Goal: Transaction & Acquisition: Purchase product/service

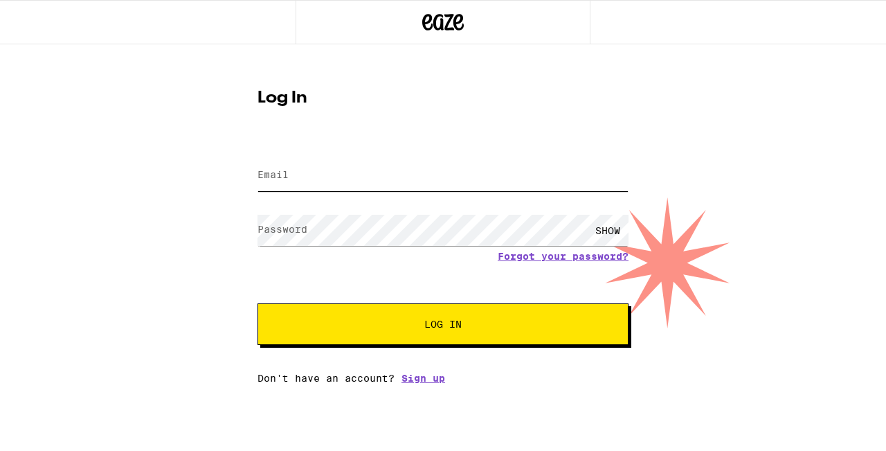
type input "[EMAIL_ADDRESS][DOMAIN_NAME]"
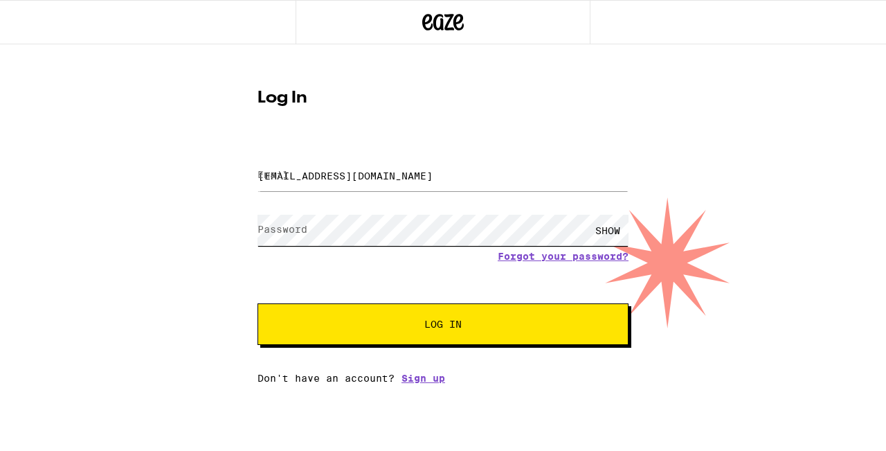
click at [443, 325] on button "Log In" at bounding box center [443, 324] width 371 height 42
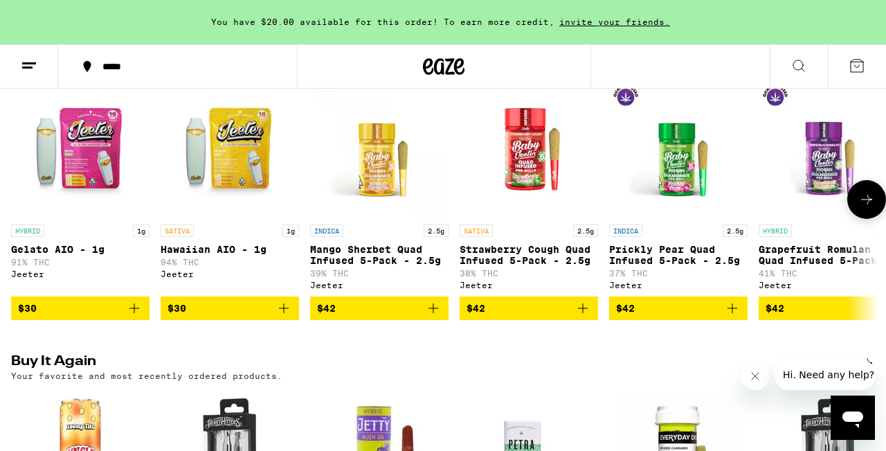
scroll to position [838, 0]
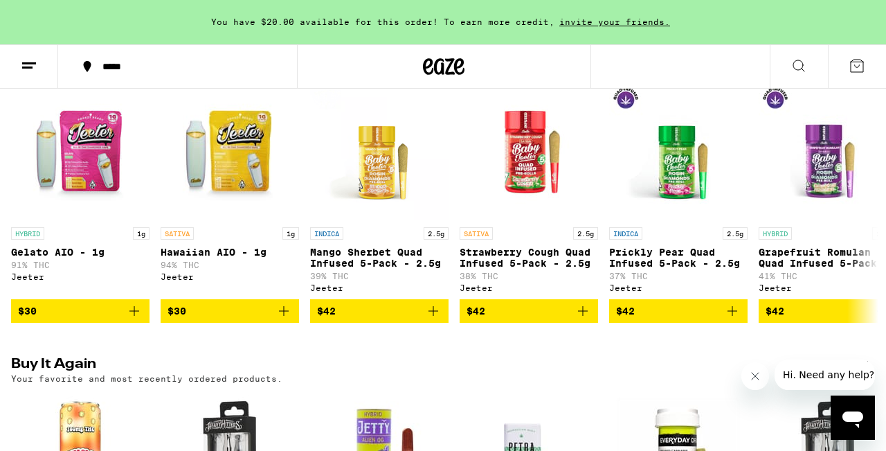
click at [100, 64] on div "*****" at bounding box center [186, 67] width 181 height 10
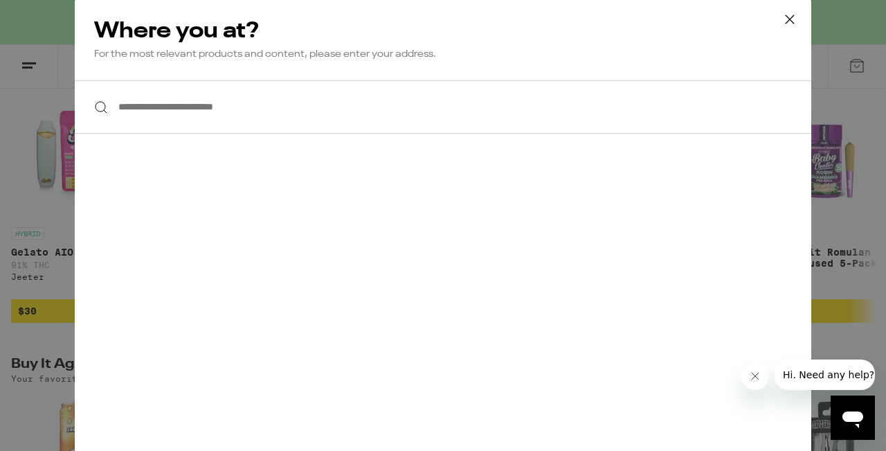
click at [141, 111] on input "**********" at bounding box center [443, 106] width 737 height 53
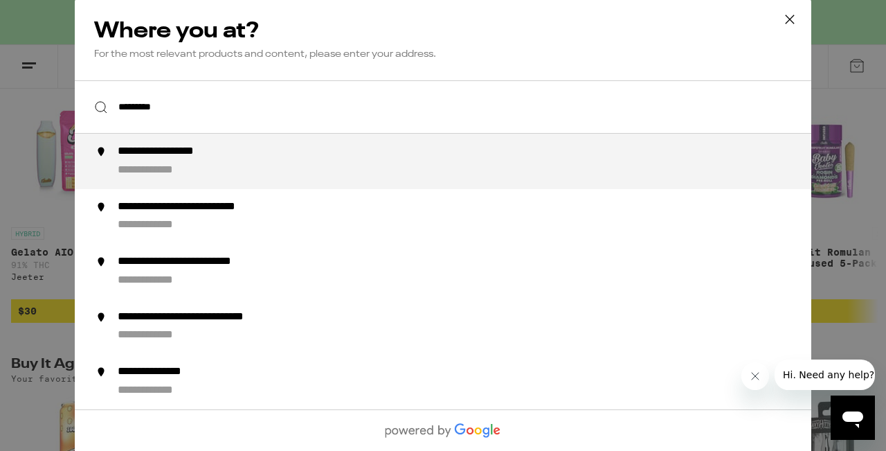
click at [118, 159] on div "**********" at bounding box center [182, 152] width 129 height 15
type input "**********"
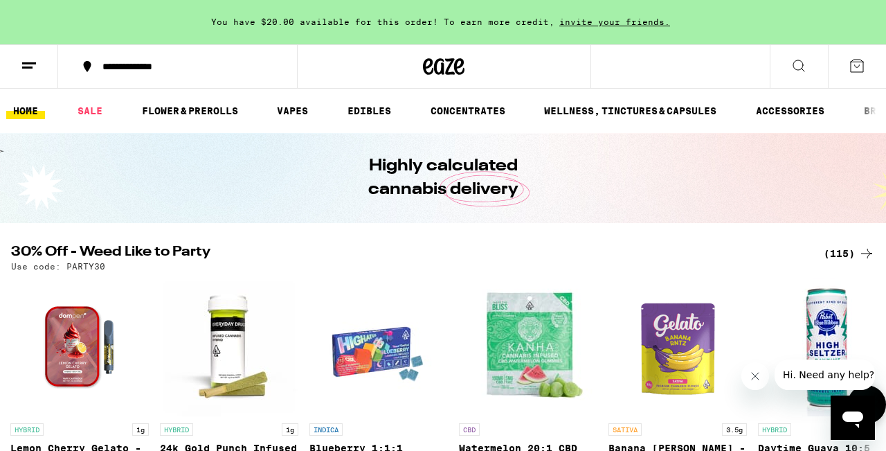
scroll to position [0, 0]
click at [94, 105] on link "SALE" at bounding box center [90, 110] width 39 height 17
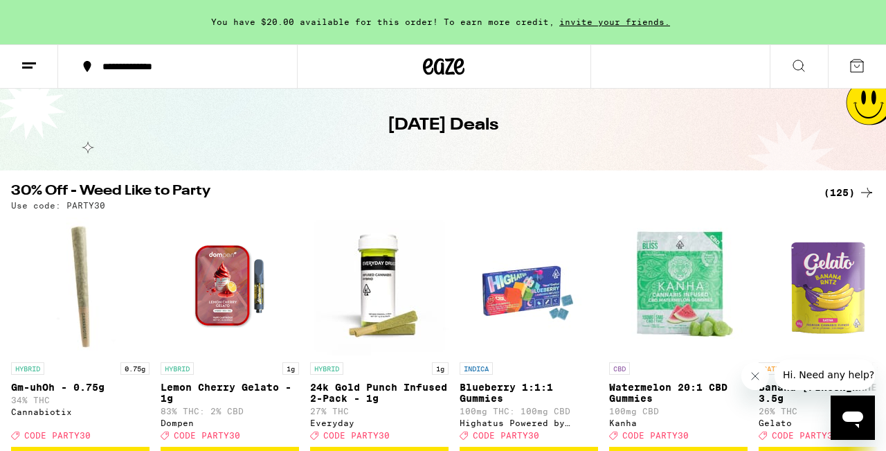
scroll to position [55, 0]
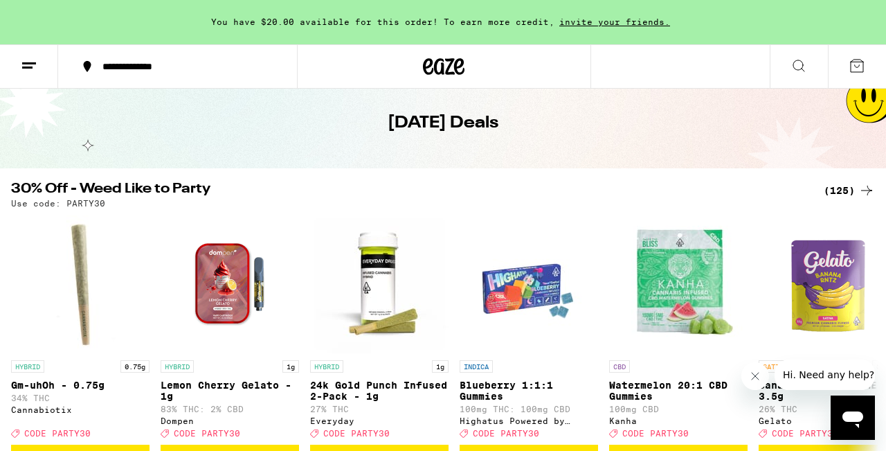
click at [841, 188] on div "(125)" at bounding box center [849, 190] width 51 height 17
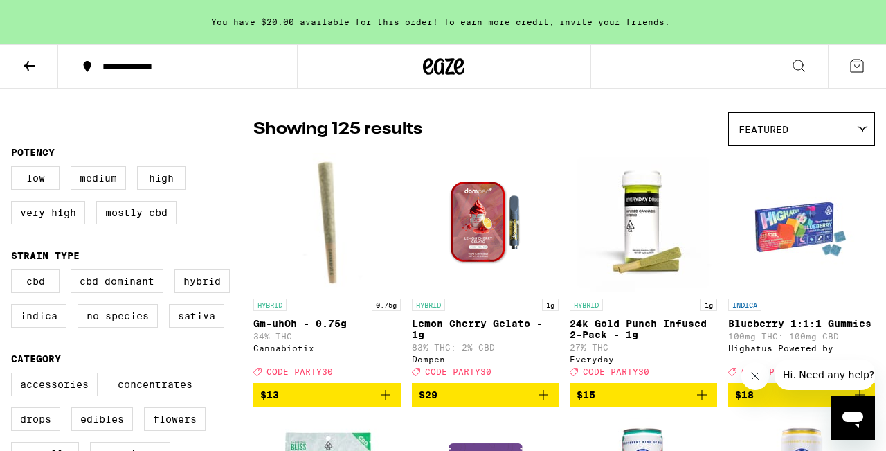
scroll to position [93, 0]
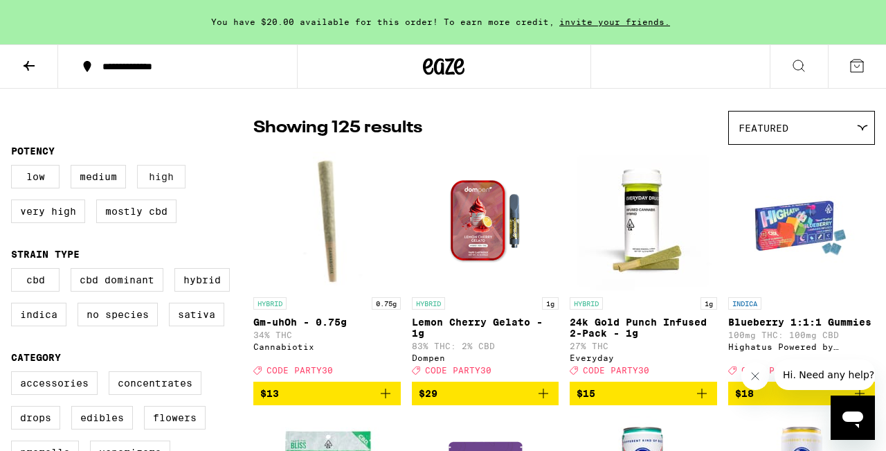
click at [165, 177] on label "High" at bounding box center [161, 177] width 48 height 24
click at [15, 168] on input "High" at bounding box center [14, 167] width 1 height 1
checkbox input "true"
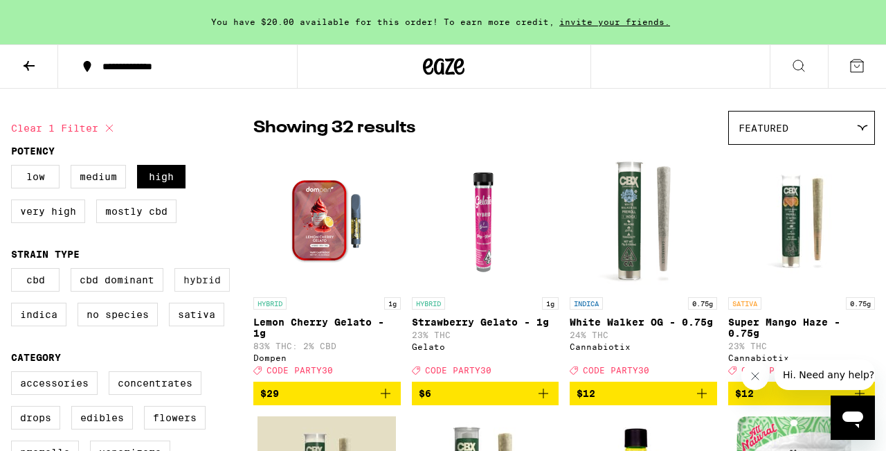
click at [190, 283] on label "Hybrid" at bounding box center [201, 280] width 55 height 24
click at [15, 271] on input "Hybrid" at bounding box center [14, 270] width 1 height 1
checkbox input "true"
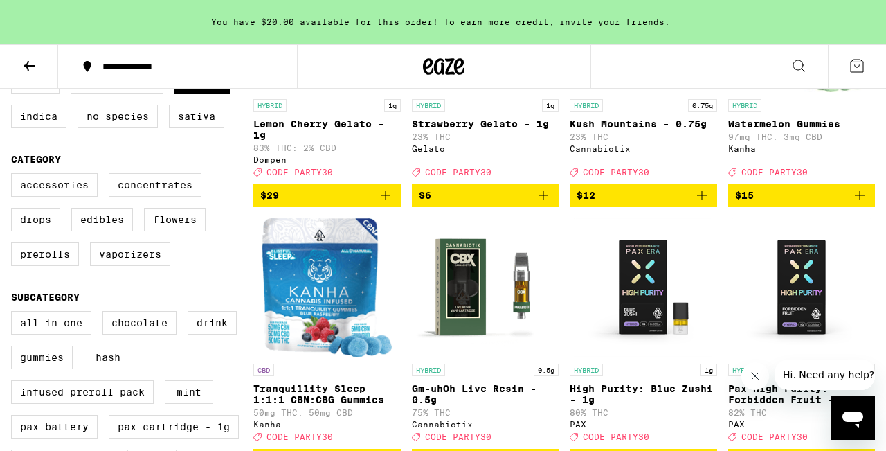
scroll to position [291, 0]
click at [145, 266] on label "Vaporizers" at bounding box center [130, 254] width 80 height 24
click at [15, 176] on input "Vaporizers" at bounding box center [14, 175] width 1 height 1
checkbox input "true"
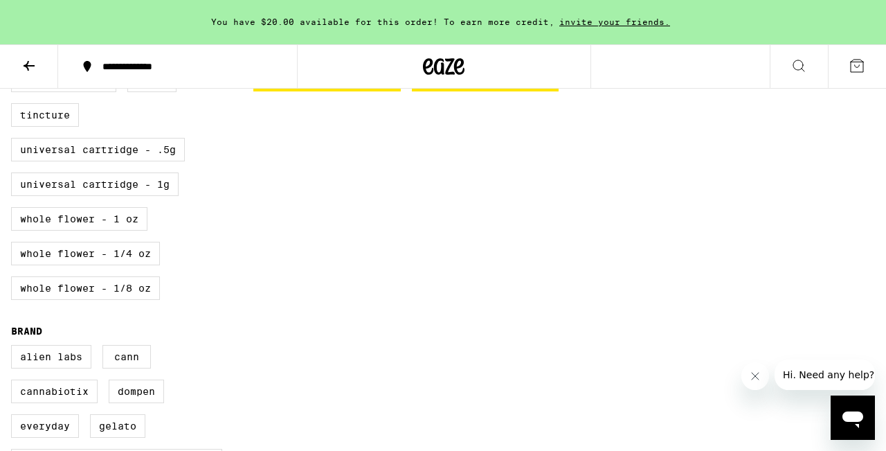
scroll to position [672, 0]
click at [162, 195] on label "Universal Cartridge - 1g" at bounding box center [95, 184] width 168 height 24
checkbox input "true"
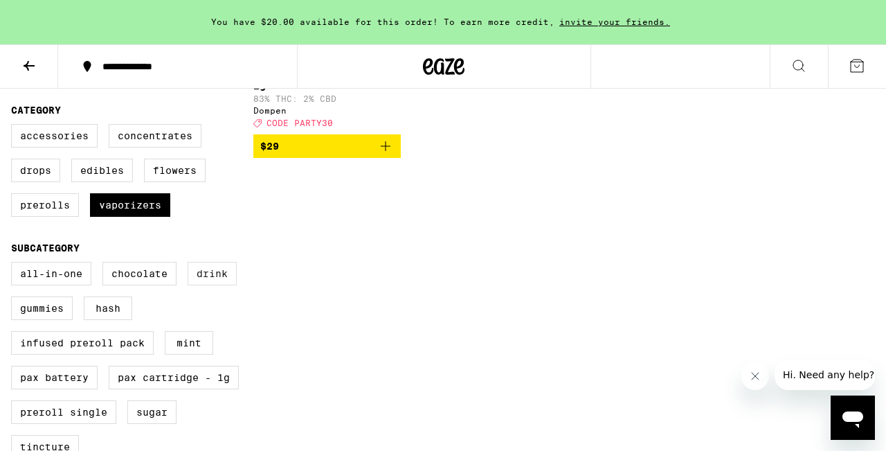
scroll to position [333, 0]
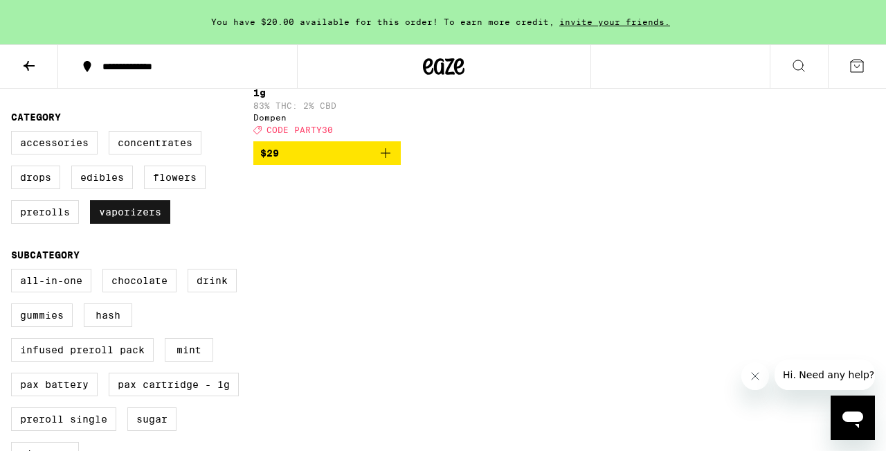
click at [149, 220] on label "Vaporizers" at bounding box center [130, 212] width 80 height 24
click at [15, 134] on input "Vaporizers" at bounding box center [14, 133] width 1 height 1
checkbox input "false"
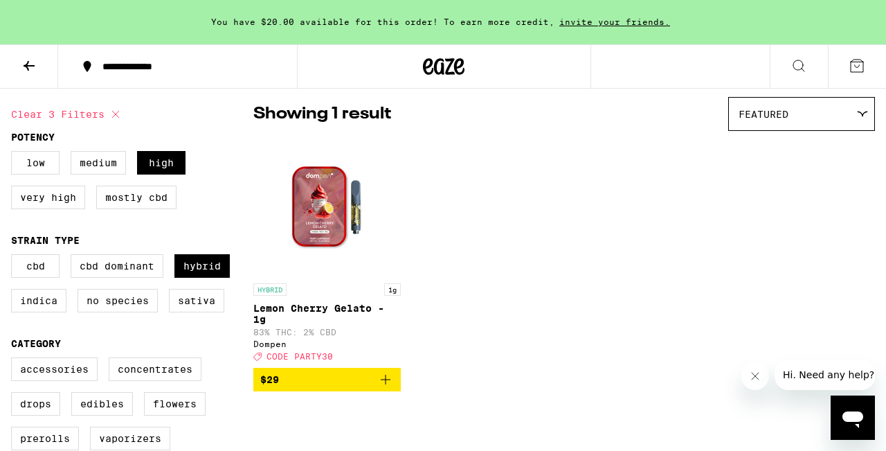
scroll to position [107, 0]
click at [69, 194] on label "Very High" at bounding box center [48, 197] width 74 height 24
click at [15, 153] on input "Very High" at bounding box center [14, 152] width 1 height 1
checkbox input "true"
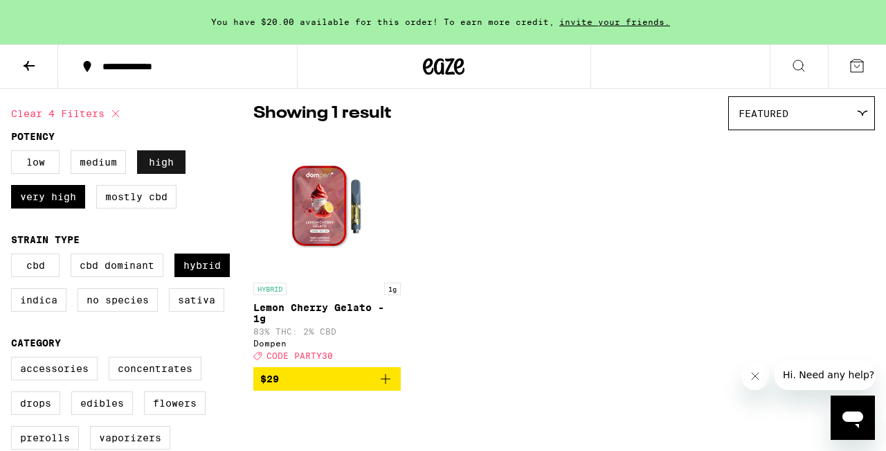
click at [141, 165] on label "High" at bounding box center [161, 162] width 48 height 24
click at [15, 153] on input "High" at bounding box center [14, 152] width 1 height 1
checkbox input "false"
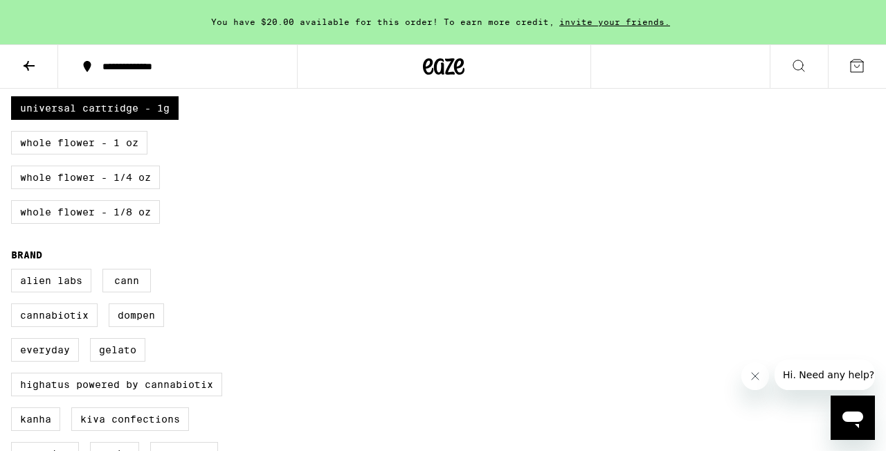
scroll to position [743, 0]
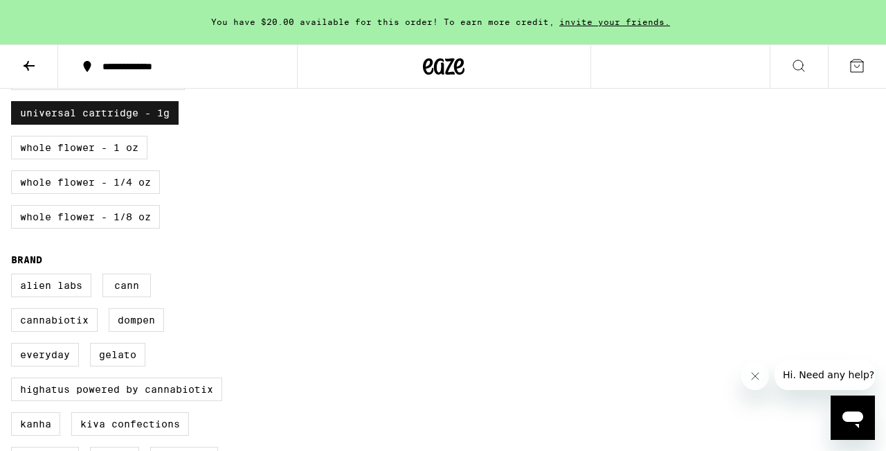
click at [146, 125] on label "Universal Cartridge - 1g" at bounding box center [95, 113] width 168 height 24
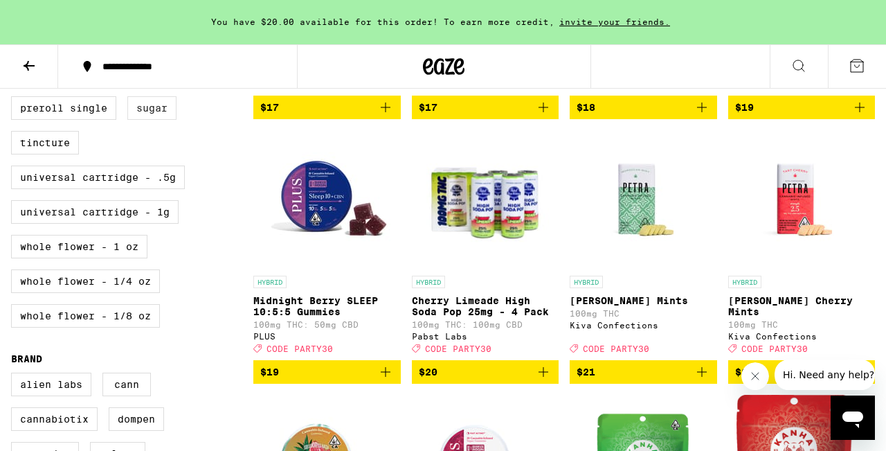
scroll to position [651, 0]
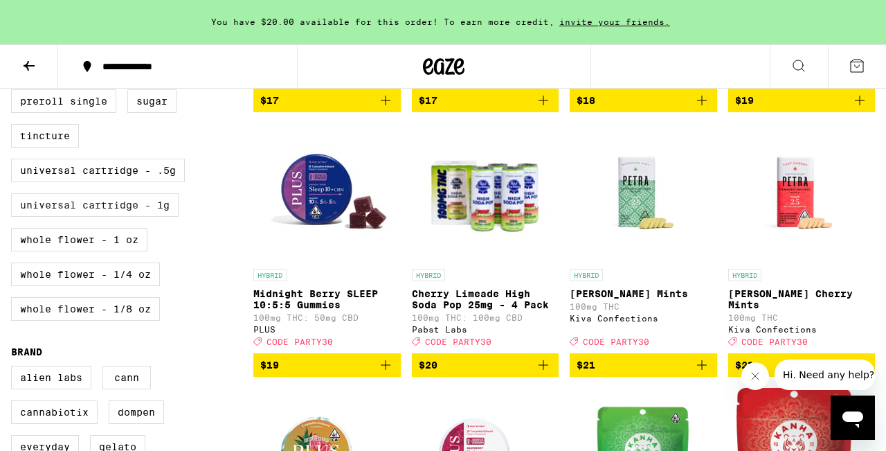
click at [123, 217] on label "Universal Cartridge - 1g" at bounding box center [95, 205] width 168 height 24
checkbox input "true"
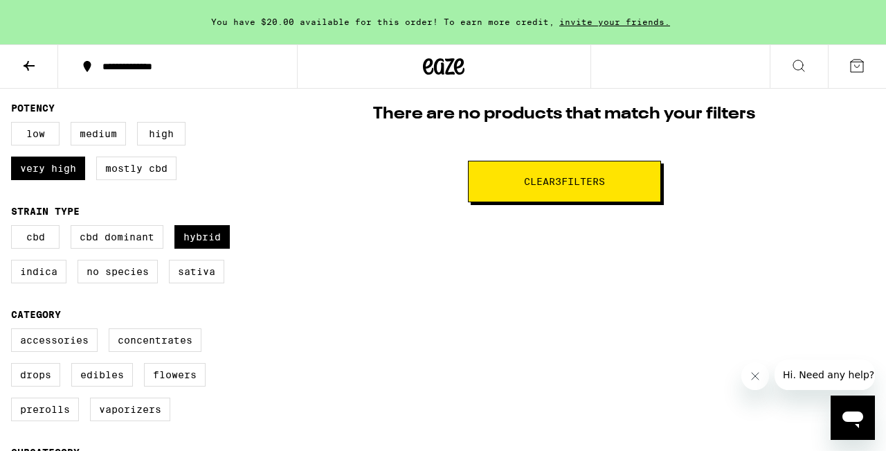
scroll to position [137, 0]
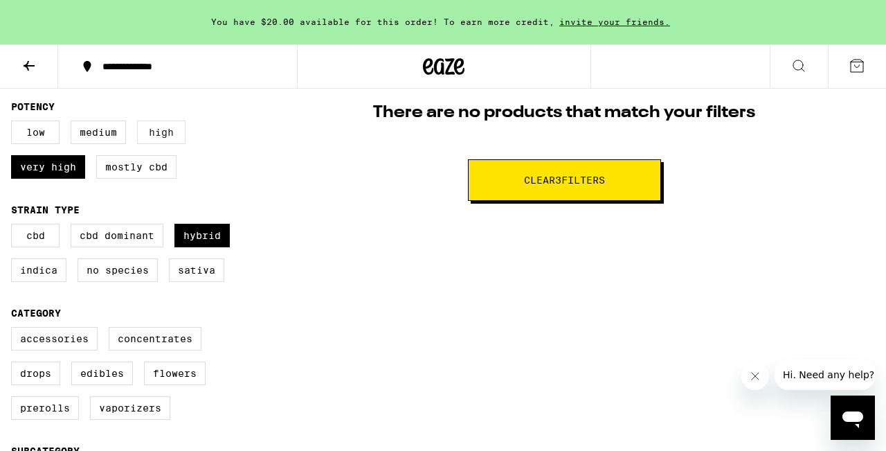
click at [166, 133] on label "High" at bounding box center [161, 132] width 48 height 24
click at [15, 123] on input "High" at bounding box center [14, 123] width 1 height 1
checkbox input "true"
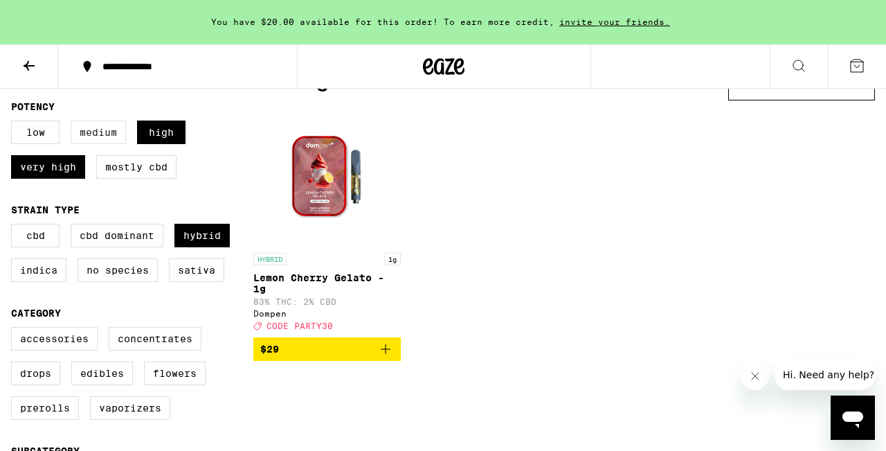
click at [97, 131] on label "Medium" at bounding box center [98, 132] width 55 height 24
click at [15, 123] on input "Medium" at bounding box center [14, 123] width 1 height 1
click at [98, 131] on label "Medium" at bounding box center [98, 132] width 55 height 24
click at [15, 123] on input "Medium" at bounding box center [14, 123] width 1 height 1
checkbox input "false"
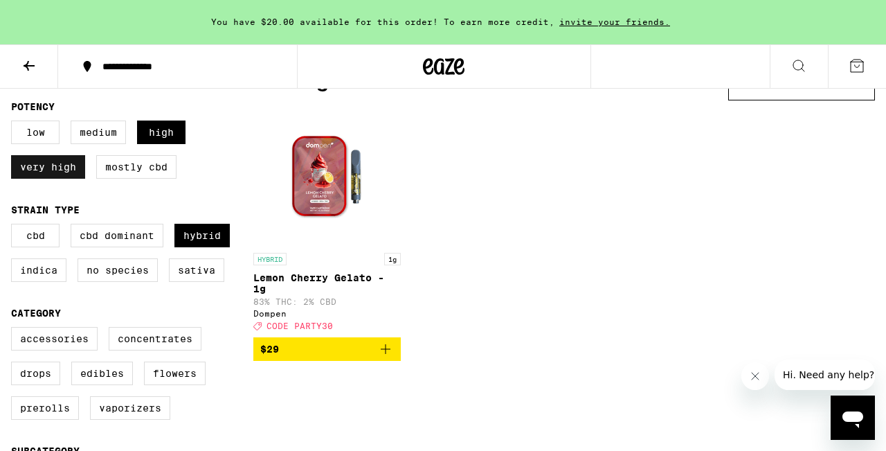
click at [75, 167] on label "Very High" at bounding box center [48, 167] width 74 height 24
click at [15, 123] on input "Very High" at bounding box center [14, 123] width 1 height 1
checkbox input "false"
click at [152, 141] on label "High" at bounding box center [161, 132] width 48 height 24
click at [15, 123] on input "High" at bounding box center [14, 123] width 1 height 1
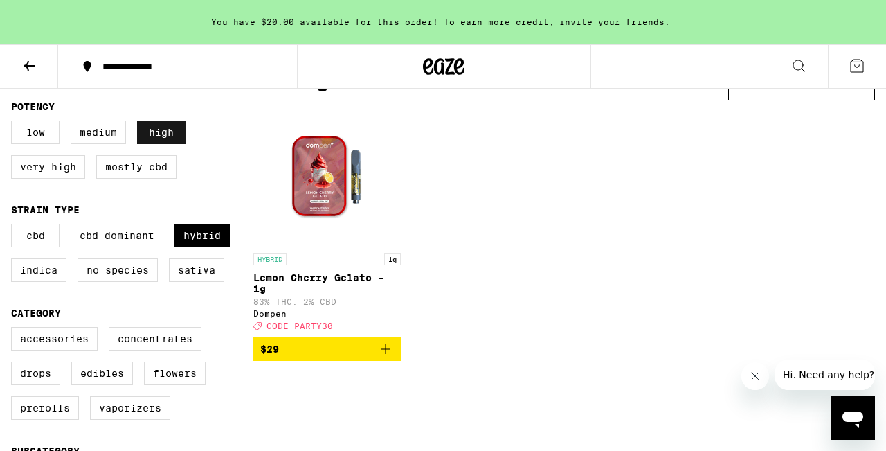
checkbox input "false"
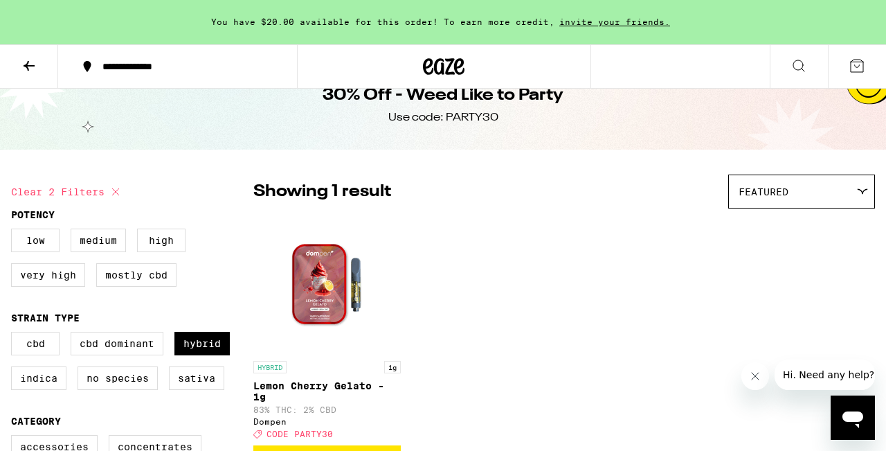
scroll to position [42, 0]
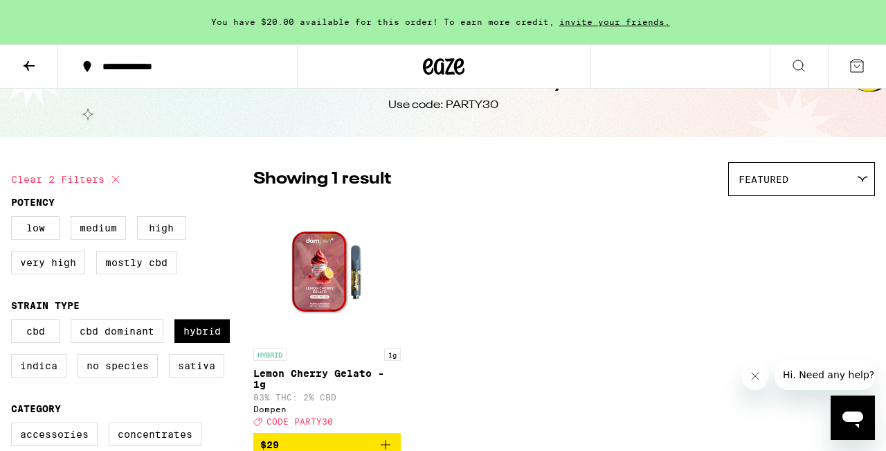
click at [29, 72] on icon at bounding box center [29, 65] width 17 height 17
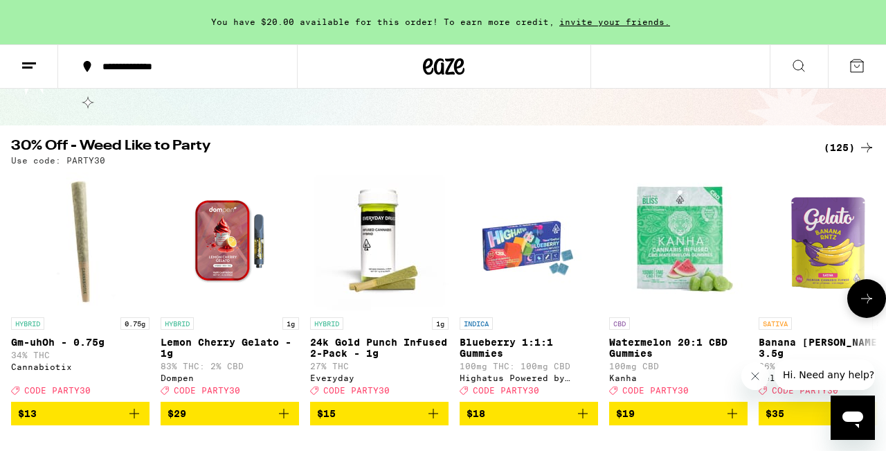
scroll to position [101, 0]
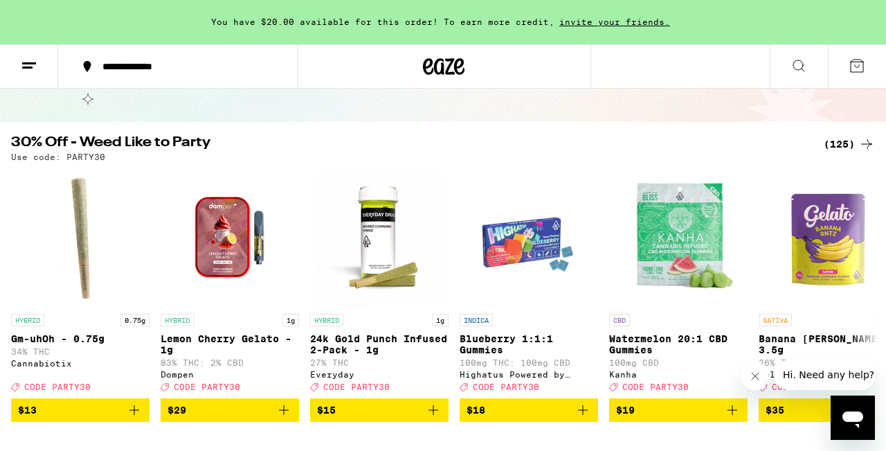
click at [838, 145] on div "(125)" at bounding box center [849, 144] width 51 height 17
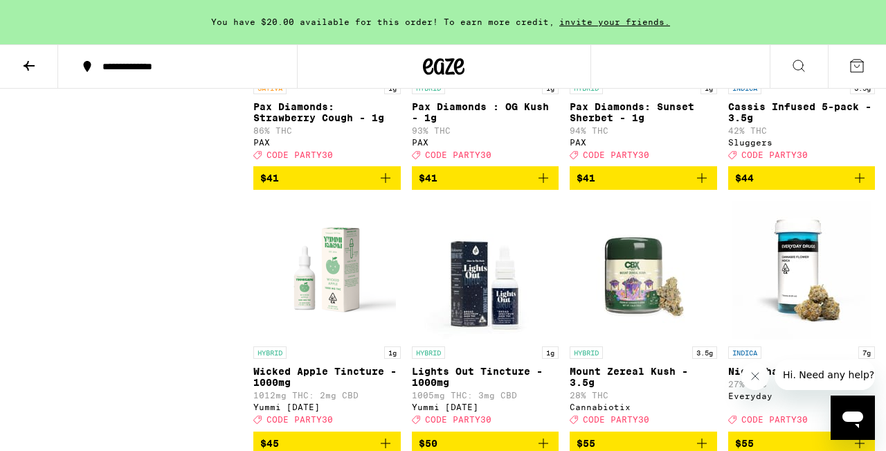
scroll to position [7302, 0]
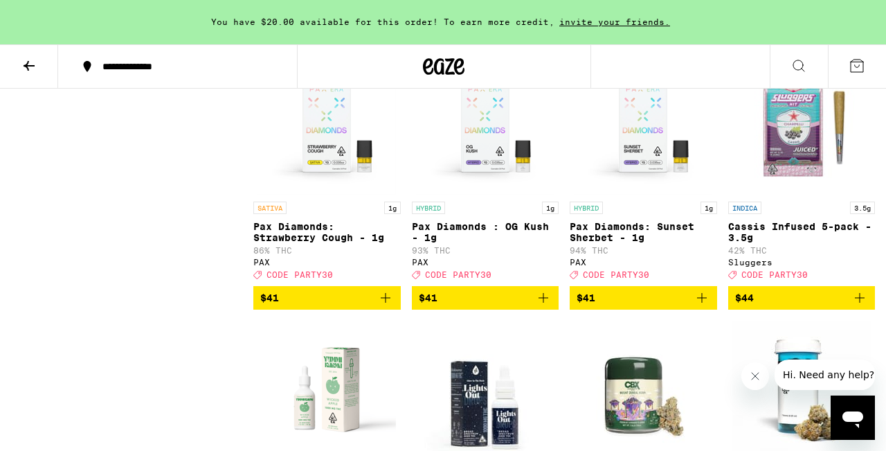
click at [31, 60] on icon at bounding box center [29, 65] width 17 height 17
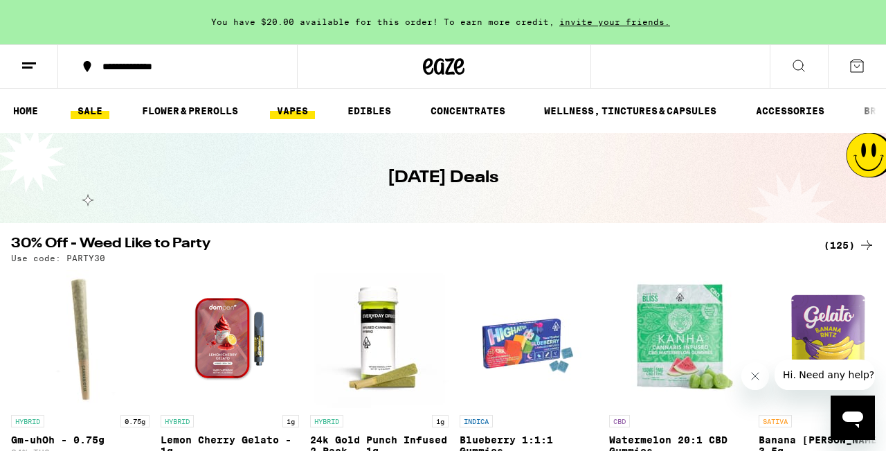
click at [292, 114] on link "VAPES" at bounding box center [292, 110] width 45 height 17
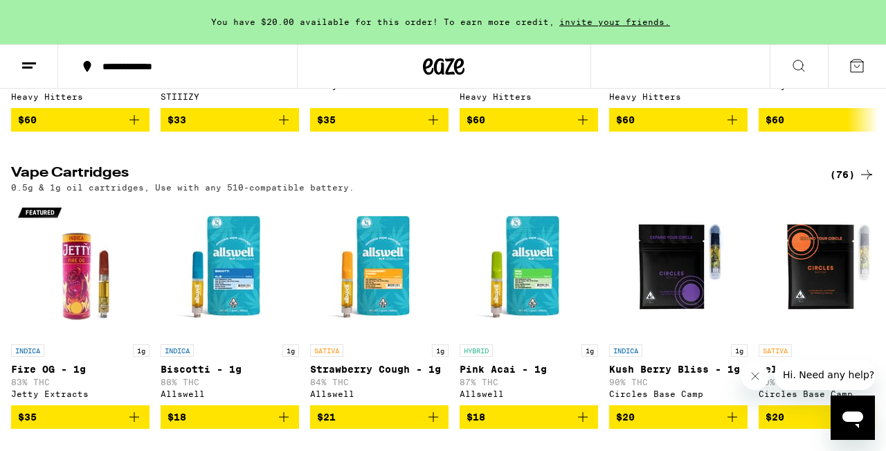
scroll to position [381, 0]
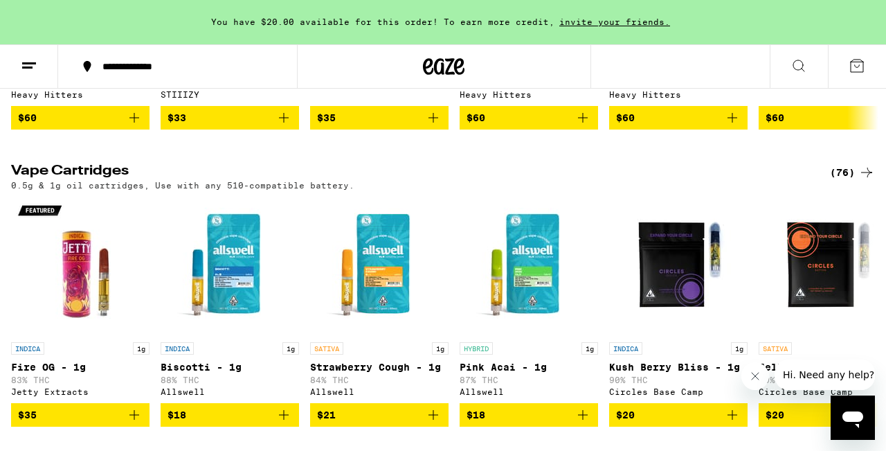
click at [854, 180] on div "(76)" at bounding box center [852, 172] width 45 height 17
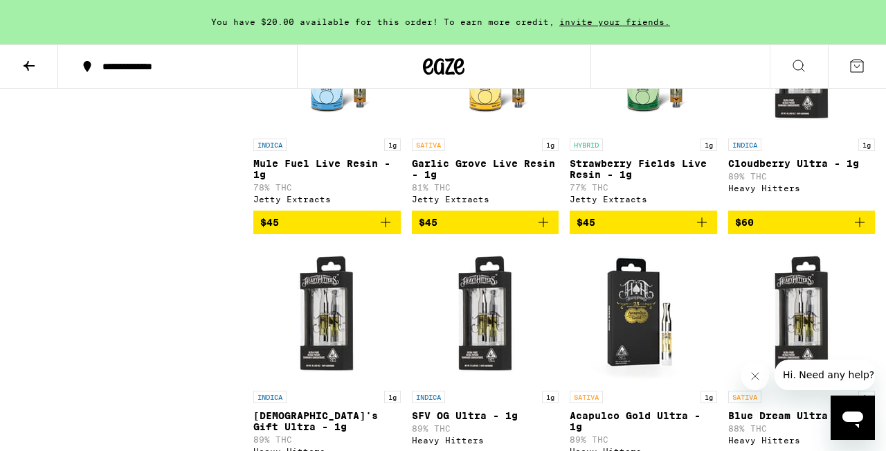
scroll to position [4017, 0]
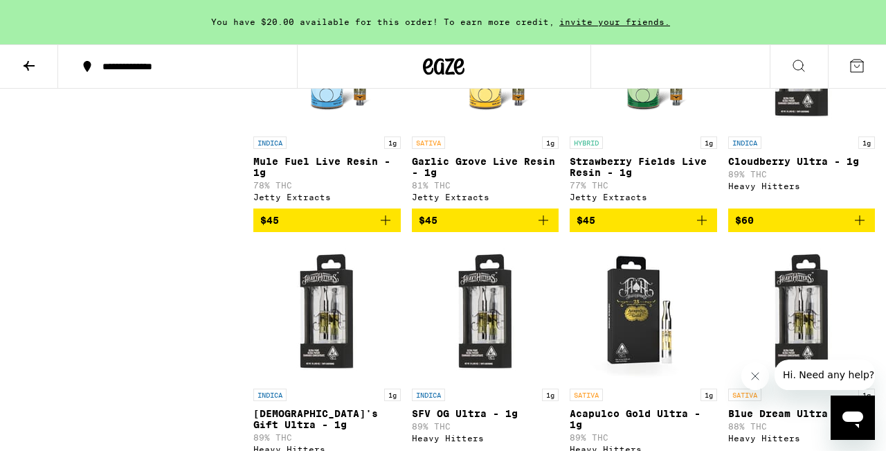
click at [656, 129] on img "Open page for Strawberry Fields Live Resin - 1g from Jetty Extracts" at bounding box center [643, 60] width 138 height 138
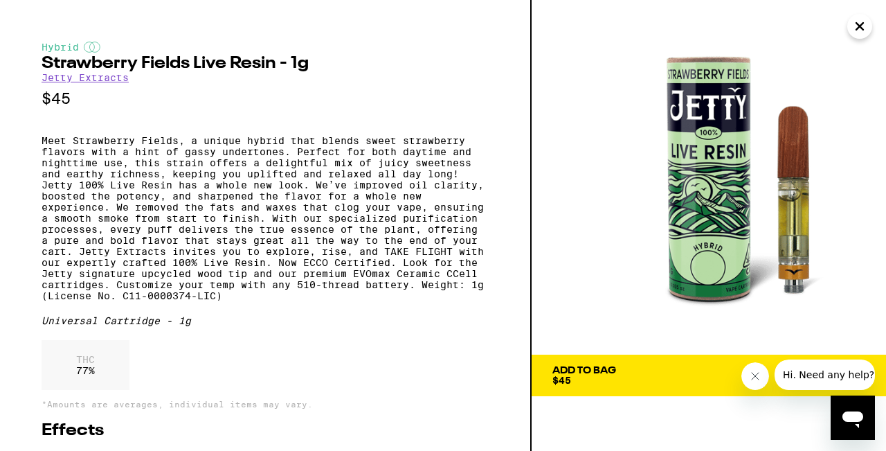
click at [756, 378] on icon "Close message from company" at bounding box center [755, 375] width 11 height 11
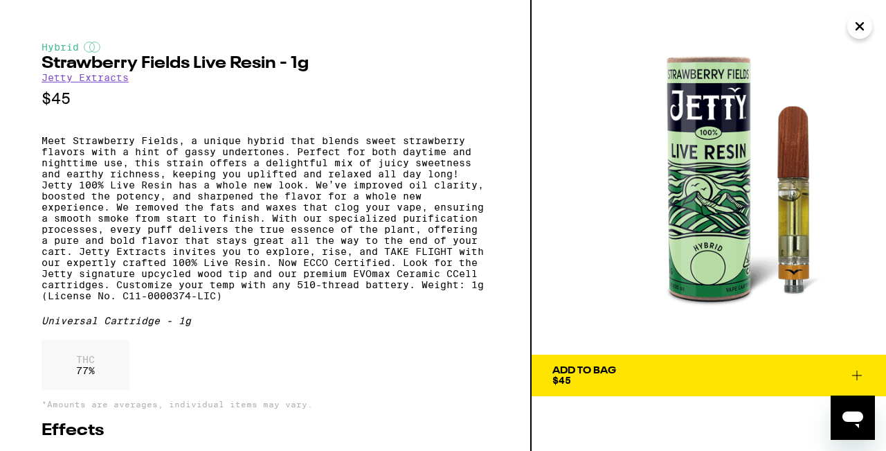
click at [865, 27] on icon "Close" at bounding box center [860, 26] width 17 height 21
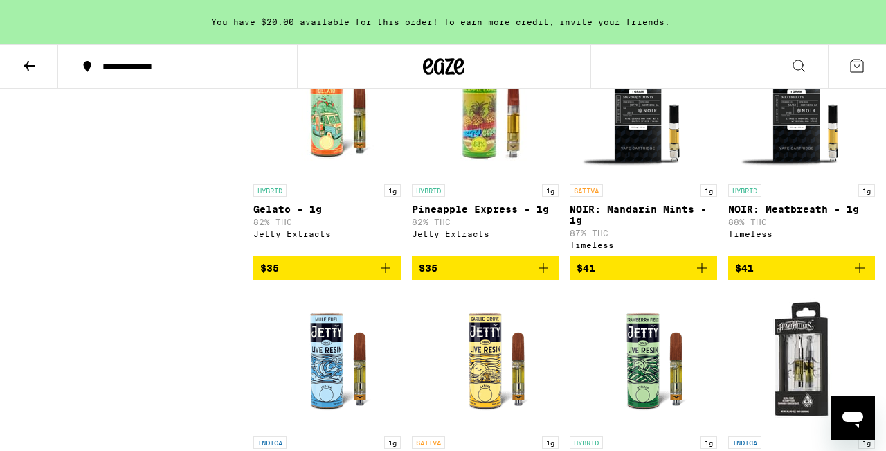
scroll to position [3717, 0]
click at [507, 177] on img "Open page for Pineapple Express - 1g from Jetty Extracts" at bounding box center [485, 108] width 138 height 138
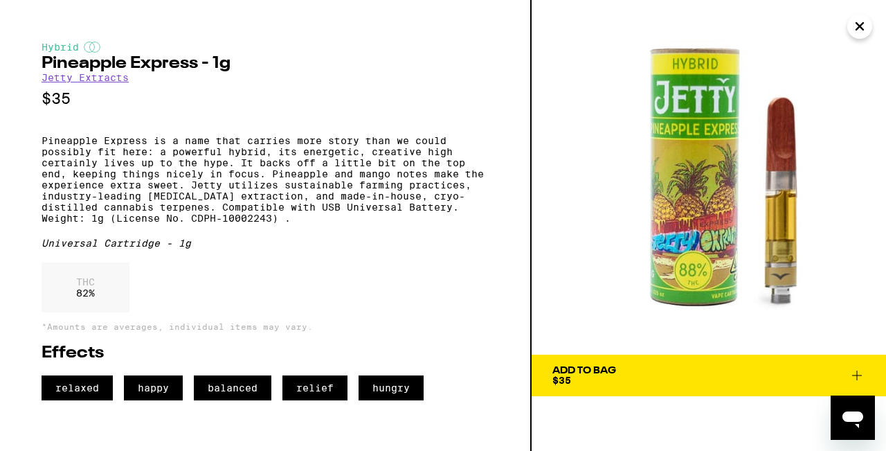
click at [857, 28] on icon "Close" at bounding box center [860, 26] width 17 height 21
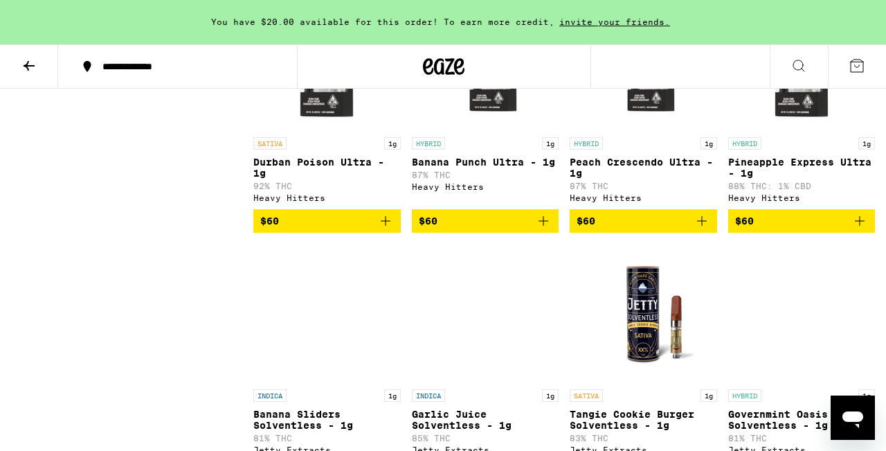
scroll to position [4522, 0]
